Goal: Task Accomplishment & Management: Manage account settings

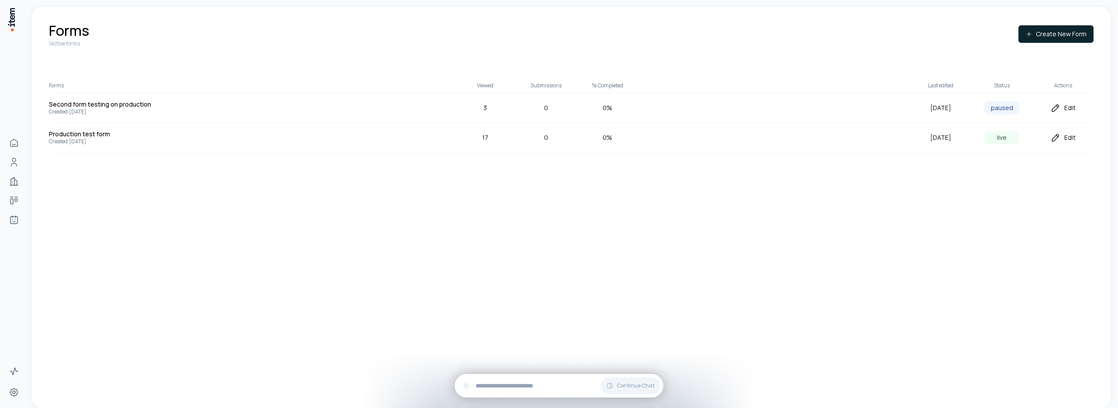
click at [1066, 138] on div "Edit" at bounding box center [1063, 137] width 61 height 10
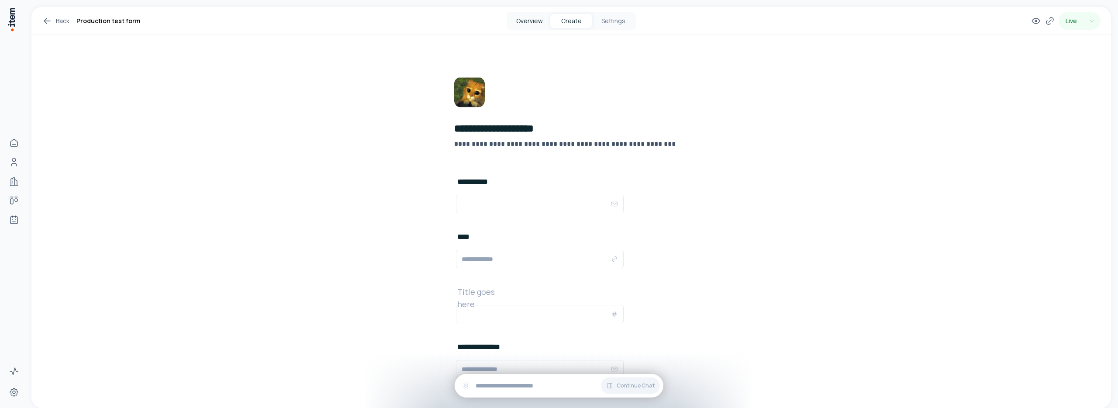
click at [527, 19] on button "Overview" at bounding box center [530, 21] width 42 height 14
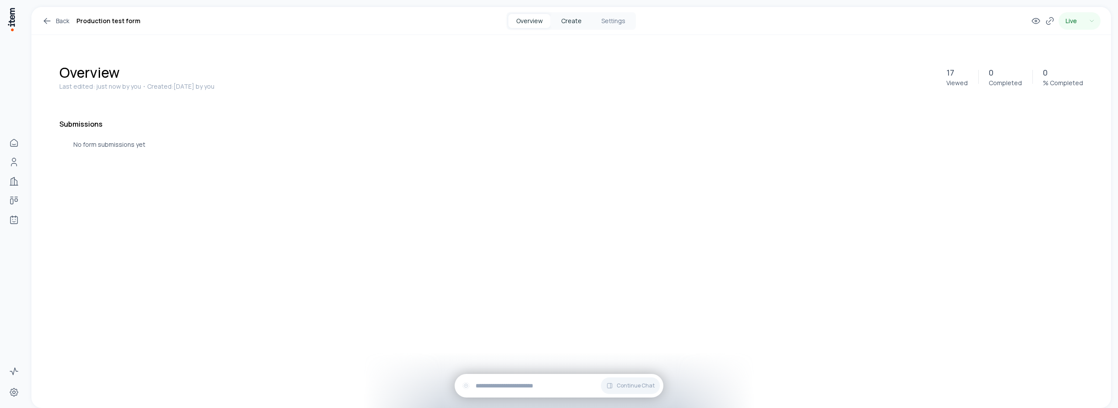
click at [569, 21] on button "Create" at bounding box center [572, 21] width 42 height 14
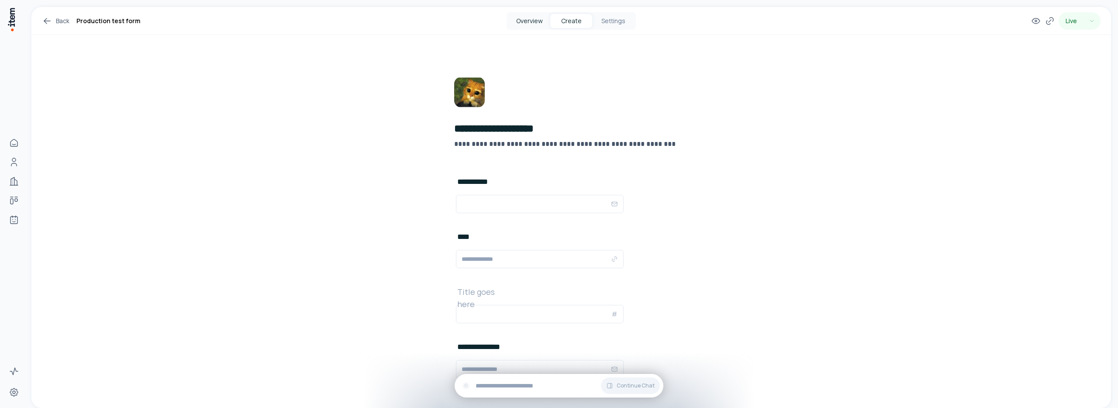
click at [515, 17] on button "Overview" at bounding box center [530, 21] width 42 height 14
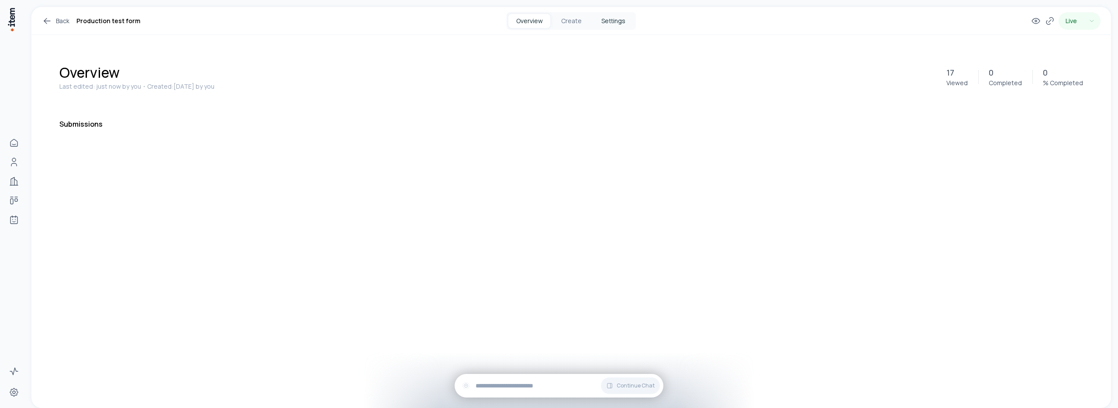
click at [609, 21] on button "Settings" at bounding box center [613, 21] width 42 height 14
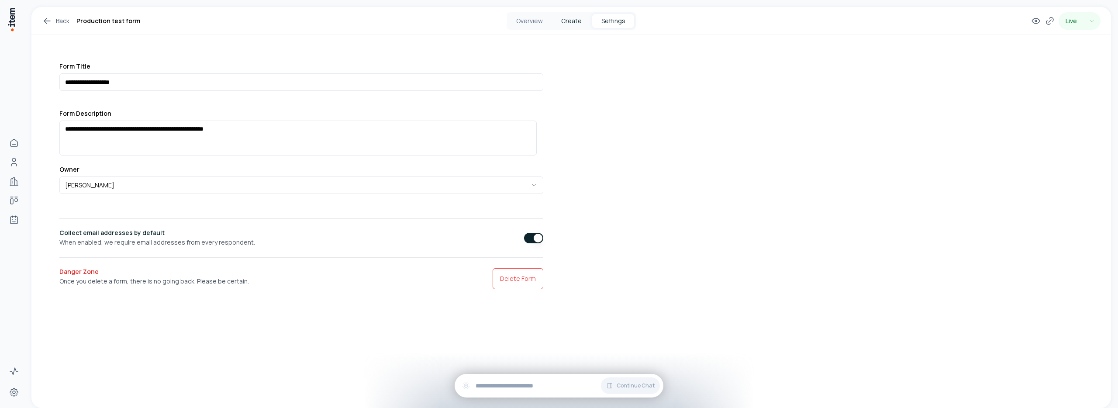
click at [576, 25] on button "Create" at bounding box center [572, 21] width 42 height 14
